Goal: Navigation & Orientation: Go to known website

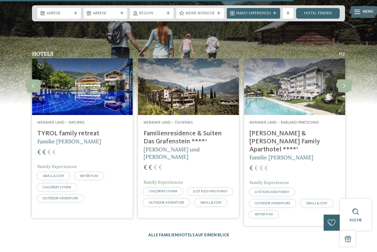
scroll to position [823, 0]
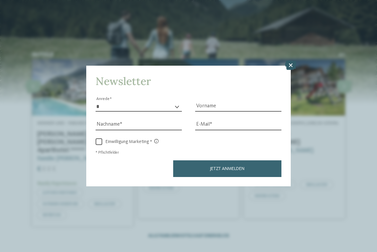
click at [290, 63] on icon at bounding box center [290, 65] width 11 height 9
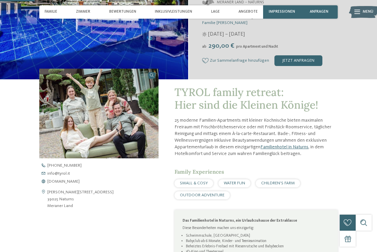
scroll to position [225, 0]
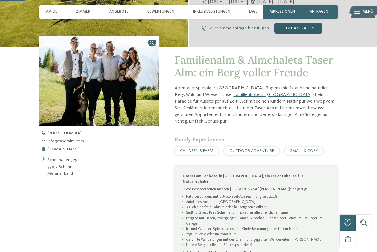
scroll to position [144, 0]
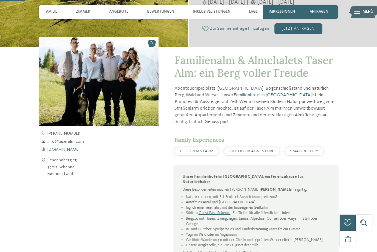
click at [62, 151] on span "www.taseralm.com" at bounding box center [63, 150] width 32 height 4
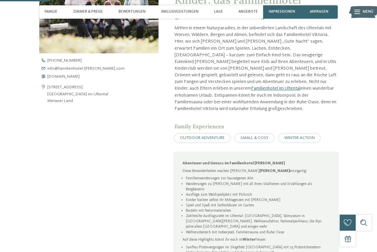
scroll to position [266, 0]
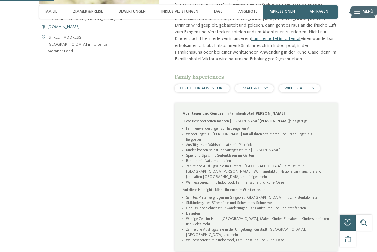
click at [80, 28] on span "www.familienhotel-viktoria.com" at bounding box center [63, 27] width 32 height 4
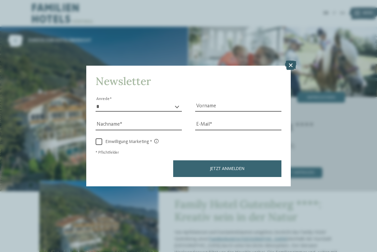
click at [289, 65] on icon at bounding box center [290, 65] width 11 height 9
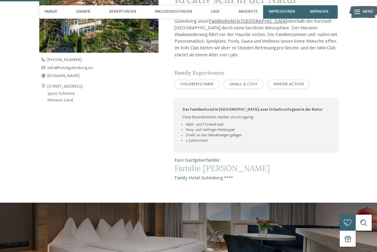
scroll to position [221, 0]
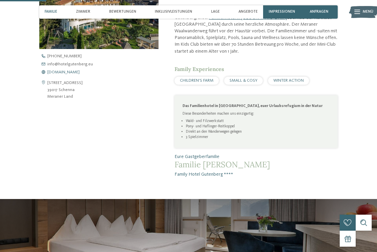
click at [64, 72] on span "[DOMAIN_NAME]" at bounding box center [63, 72] width 32 height 4
